Goal: Information Seeking & Learning: Learn about a topic

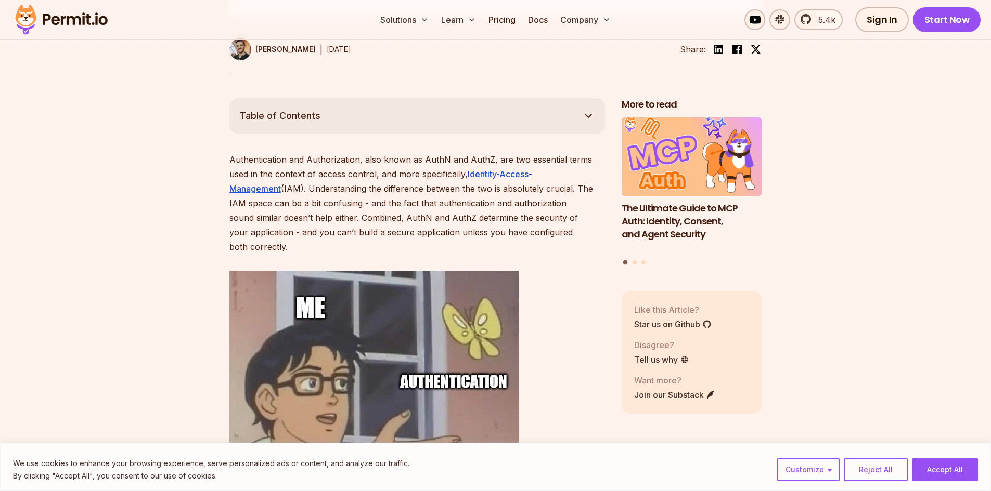
scroll to position [520, 0]
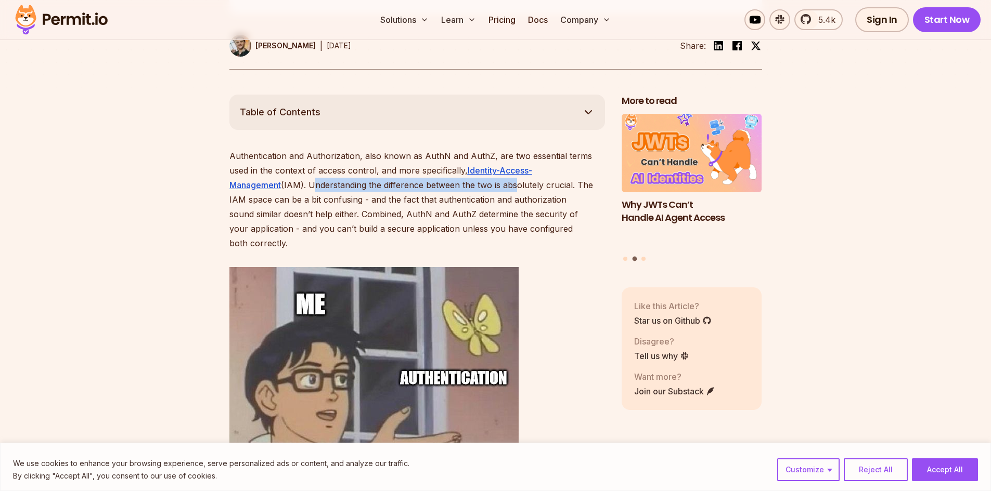
drag, startPoint x: 256, startPoint y: 186, endPoint x: 461, endPoint y: 187, distance: 204.4
click at [461, 187] on p "Authentication and Authorization, also known as AuthN and AuthZ, are two essent…" at bounding box center [417, 200] width 376 height 102
click at [366, 213] on p "Authentication and Authorization, also known as AuthN and AuthZ, are two essent…" at bounding box center [417, 200] width 376 height 102
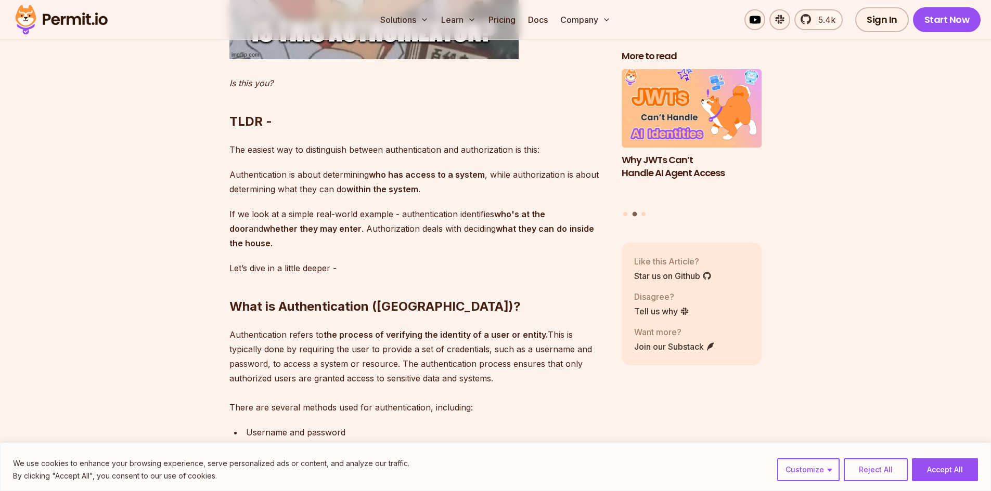
scroll to position [1040, 0]
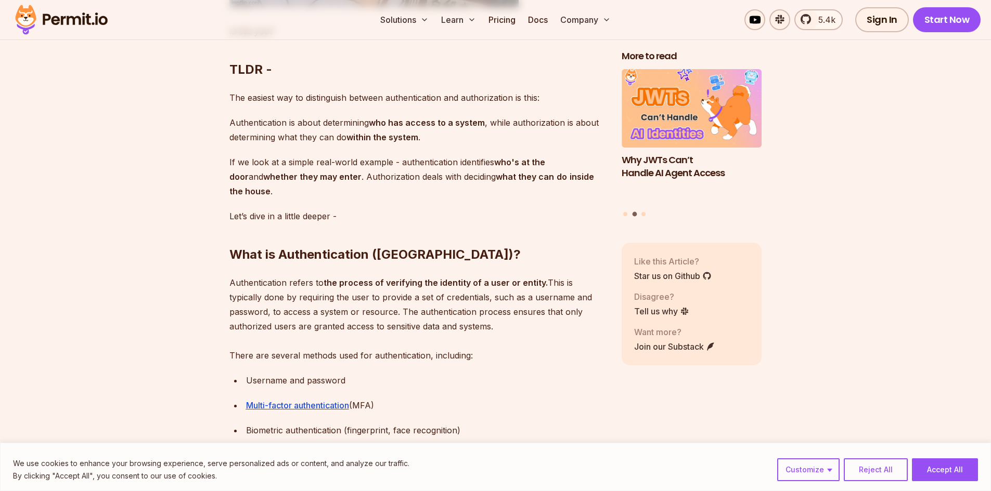
drag, startPoint x: 230, startPoint y: 109, endPoint x: 471, endPoint y: 134, distance: 242.0
click at [425, 125] on p "Authentication is about determining who has access to a system , while authoriz…" at bounding box center [417, 129] width 376 height 29
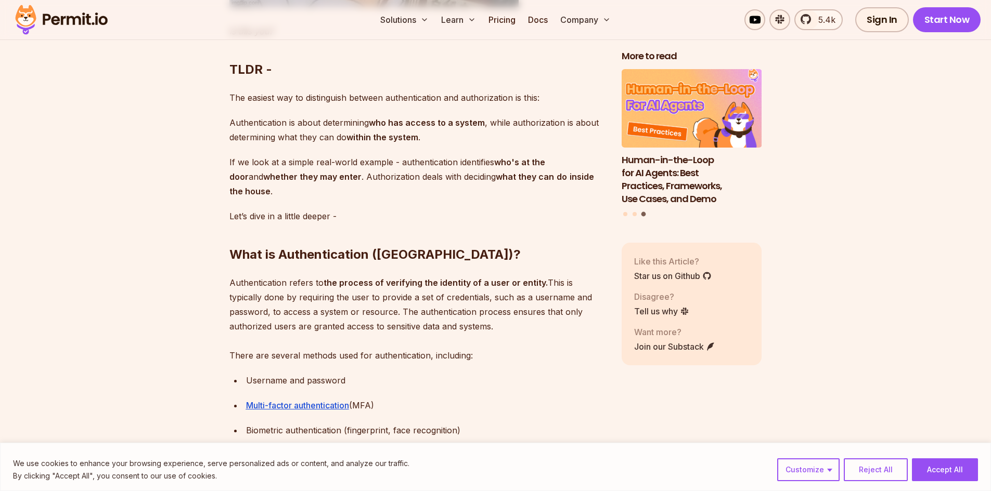
click at [486, 131] on div "Authentication and Authorization, also known as AuthN and AuthZ, are two essent…" at bounding box center [417, 374] width 376 height 1490
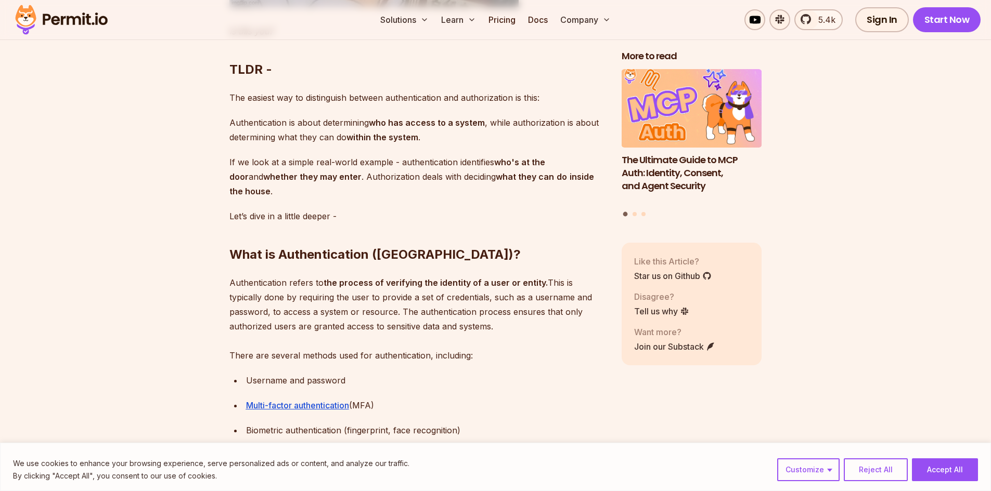
drag, startPoint x: 434, startPoint y: 125, endPoint x: 225, endPoint y: 110, distance: 209.7
click at [225, 110] on section "Table of Contents Authentication and Authorization, also known as AuthN and Aut…" at bounding box center [495, 454] width 991 height 1758
copy p "Authentication is about determining who has access to a system , while authoriz…"
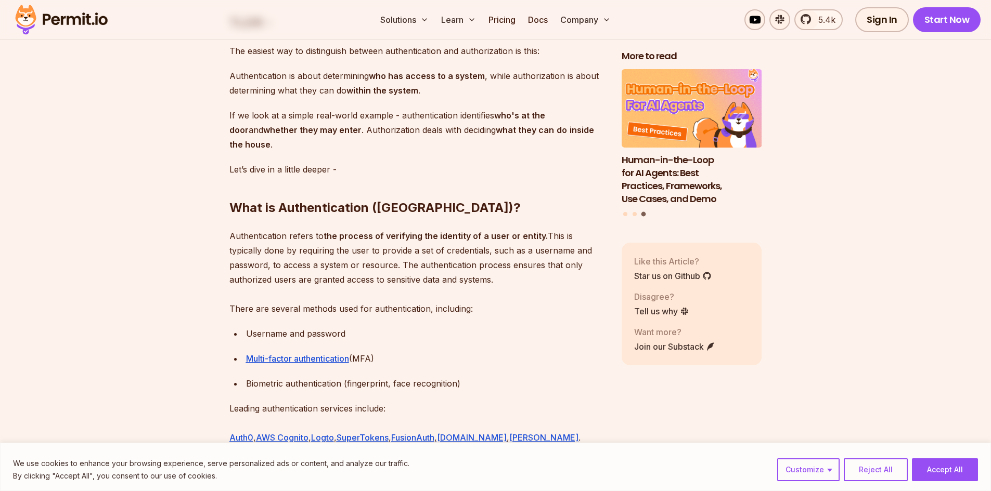
scroll to position [1144, 0]
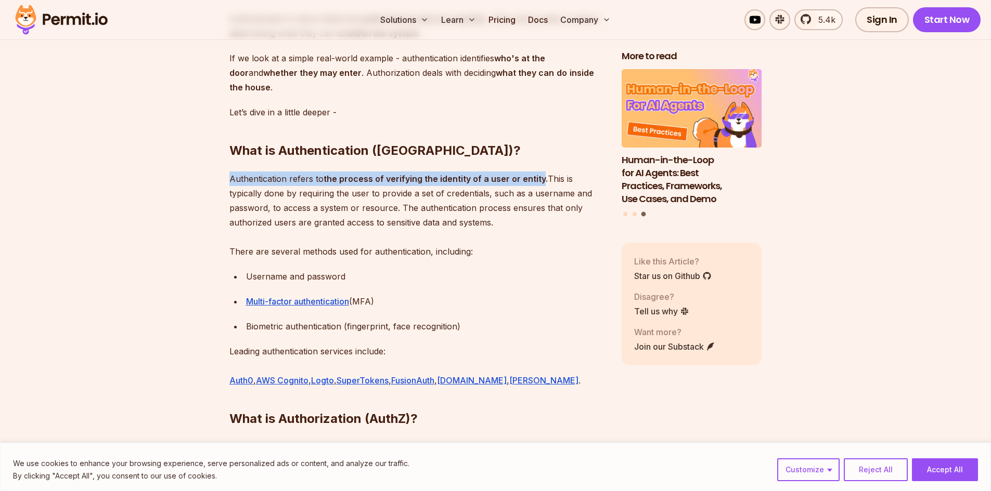
drag, startPoint x: 229, startPoint y: 166, endPoint x: 540, endPoint y: 160, distance: 310.6
click at [540, 172] on p "Authentication refers to the process of verifying the identity of a user or ent…" at bounding box center [417, 215] width 376 height 87
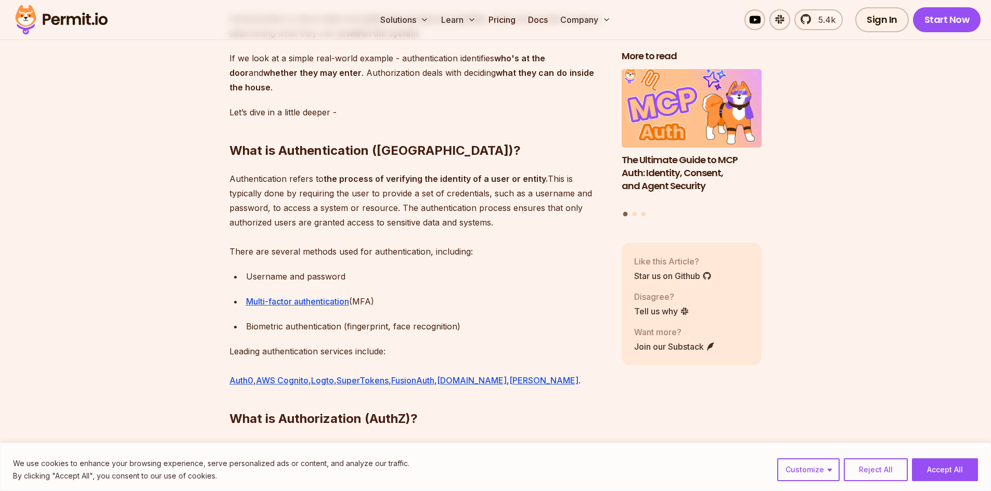
click at [549, 344] on p "Leading authentication services include: Auth0 , AWS Cognito , Logto , SuperTok…" at bounding box center [417, 366] width 376 height 44
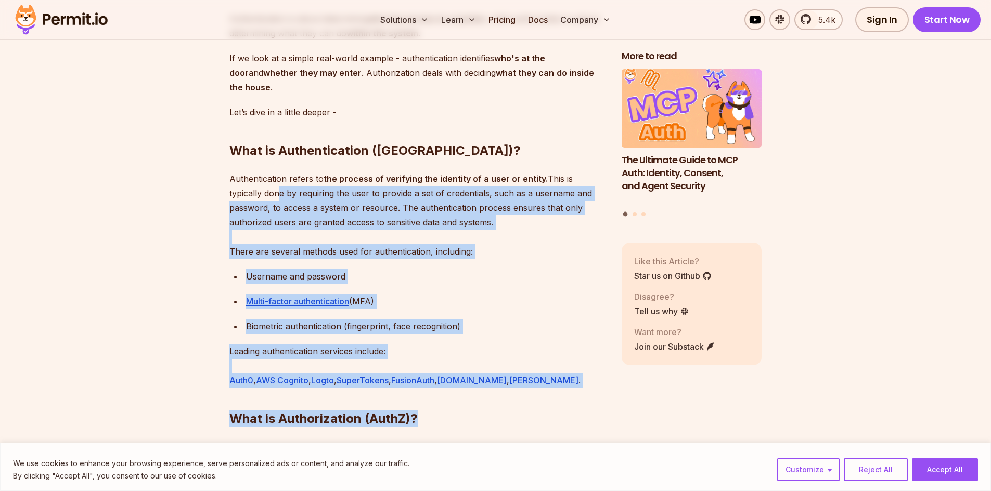
drag, startPoint x: 552, startPoint y: 369, endPoint x: 278, endPoint y: 184, distance: 330.8
click at [278, 184] on div "Authentication and Authorization, also known as AuthN and AuthZ, are two essent…" at bounding box center [417, 270] width 376 height 1490
click at [573, 344] on p "Leading authentication services include: Auth0 , AWS Cognito , Logto , SuperTok…" at bounding box center [417, 366] width 376 height 44
click at [492, 269] on p "Username and password" at bounding box center [425, 276] width 359 height 15
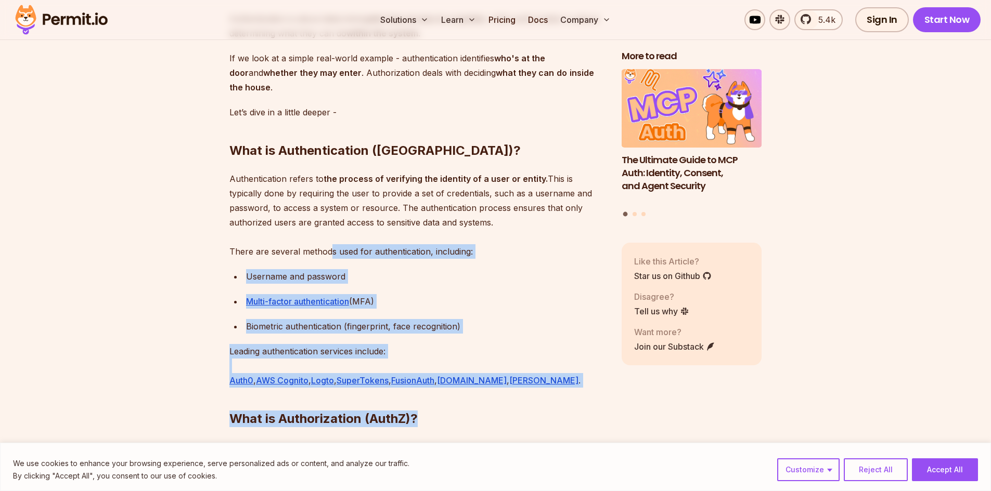
drag, startPoint x: 521, startPoint y: 363, endPoint x: 331, endPoint y: 242, distance: 225.2
click at [331, 242] on div "Authentication and Authorization, also known as AuthN and AuthZ, are two essent…" at bounding box center [417, 270] width 376 height 1490
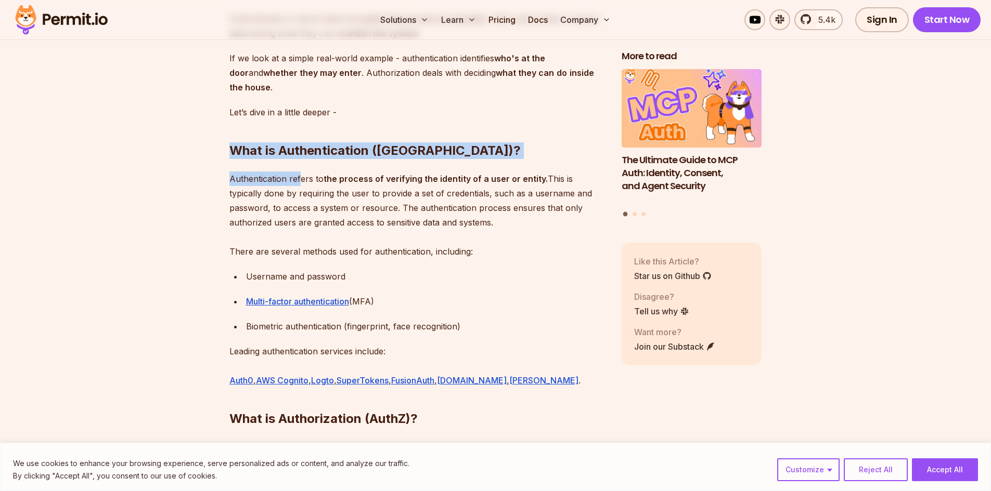
drag, startPoint x: 232, startPoint y: 134, endPoint x: 298, endPoint y: 160, distance: 70.5
click at [298, 160] on div "Authentication and Authorization, also known as AuthN and AuthZ, are two essent…" at bounding box center [417, 270] width 376 height 1490
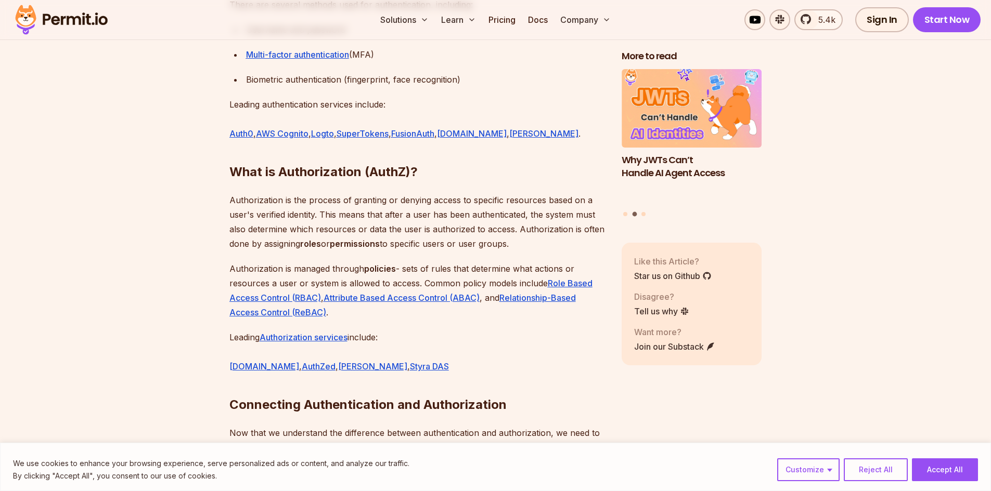
scroll to position [1404, 0]
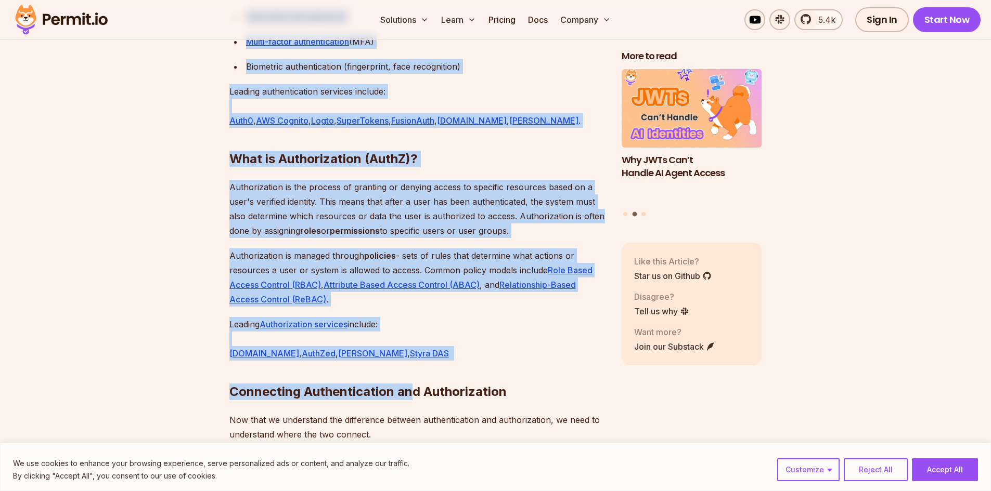
click at [409, 342] on h2 "Connecting Authentication and Authorization" at bounding box center [417, 371] width 376 height 58
click at [408, 342] on h2 "Connecting Authentication and Authorization" at bounding box center [417, 371] width 376 height 58
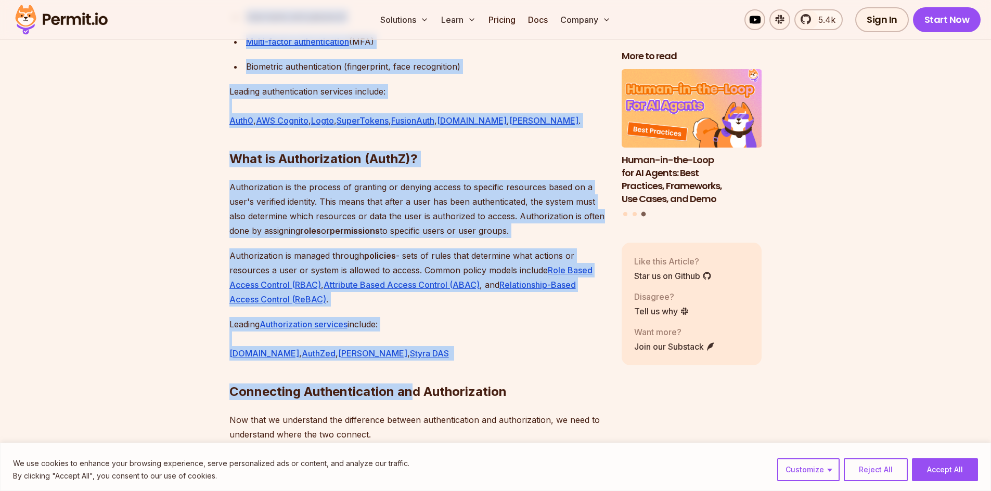
copy div "Lore ip Dolorsitametco (AdipI)? Elitseddoeiusm tempor in utl etdolor ma aliquae…"
